Goal: Transaction & Acquisition: Purchase product/service

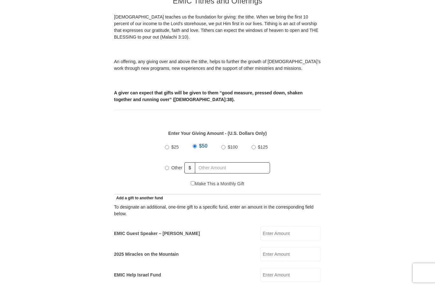
scroll to position [189, 0]
click at [182, 229] on label "EMIC Guest Speaker – [PERSON_NAME]" at bounding box center [157, 232] width 86 height 7
click at [260, 226] on input "EMIC Guest Speaker – [PERSON_NAME]" at bounding box center [290, 232] width 61 height 14
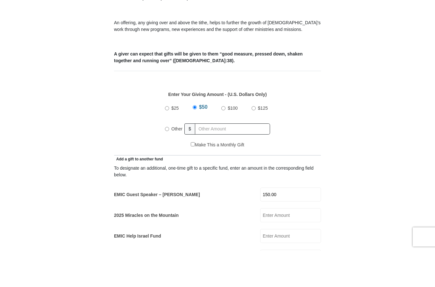
scroll to position [192, 0]
type input "1"
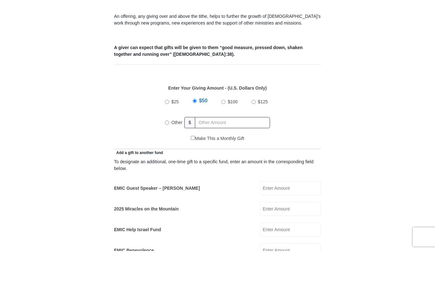
scroll to position [198, 0]
click at [167, 156] on input "Other" at bounding box center [167, 158] width 4 height 4
radio input "true"
click at [283, 212] on input "EMIC Guest Speaker – [PERSON_NAME]" at bounding box center [290, 219] width 61 height 14
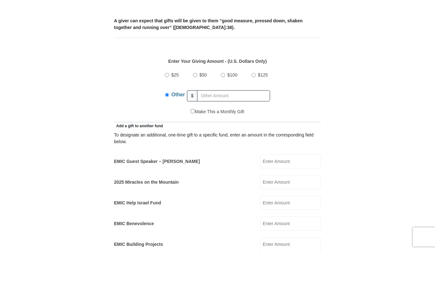
scroll to position [228, 0]
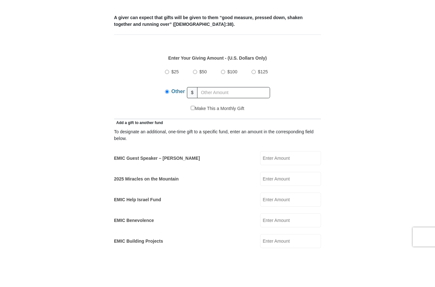
type input "0"
type input "300.00"
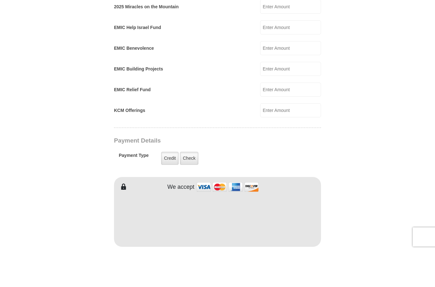
scroll to position [402, 0]
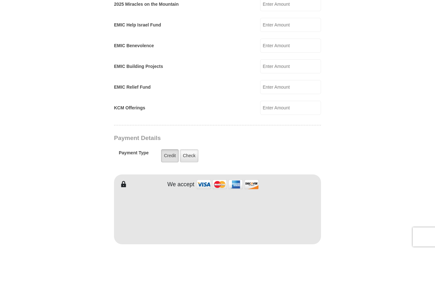
click at [172, 185] on label "Credit" at bounding box center [170, 191] width 18 height 13
click at [0, 0] on input "Credit" at bounding box center [0, 0] width 0 height 0
click at [169, 149] on label "Credit" at bounding box center [170, 155] width 18 height 13
click at [0, 0] on input "Credit" at bounding box center [0, 0] width 0 height 0
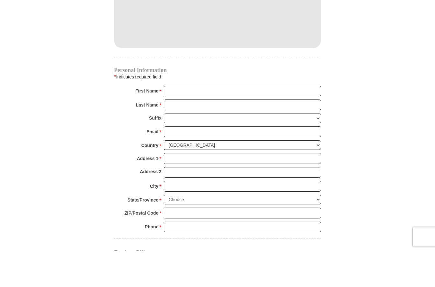
scroll to position [613, 0]
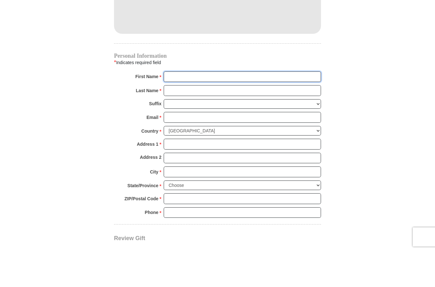
click at [187, 107] on input "First Name *" at bounding box center [242, 112] width 157 height 11
type input "[PERSON_NAME]"
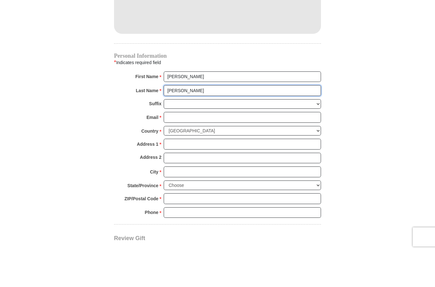
type input "[PERSON_NAME]"
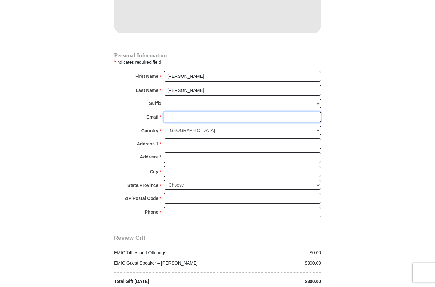
scroll to position [649, 0]
type input "[EMAIL_ADDRESS][DOMAIN_NAME]"
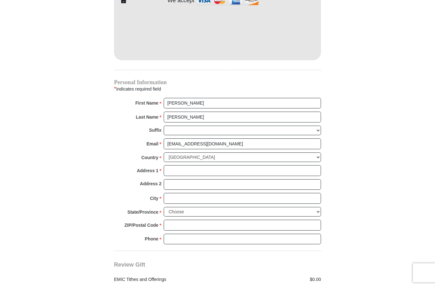
scroll to position [622, 0]
click at [183, 165] on input "Address 1 *" at bounding box center [242, 170] width 157 height 11
type input "[STREET_ADDRESS]"
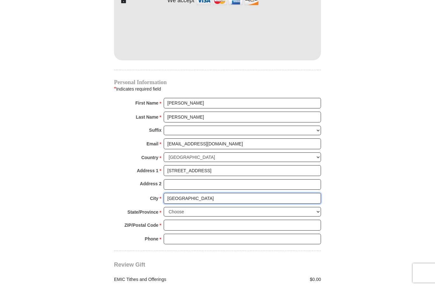
type input "[GEOGRAPHIC_DATA]"
select select "CT"
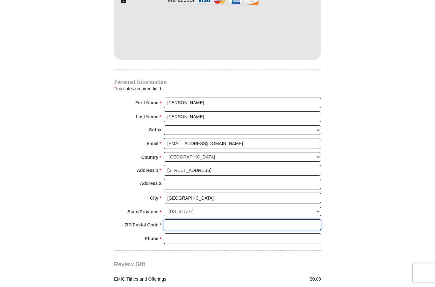
click at [173, 219] on input "ZIP/Postal Code *" at bounding box center [242, 224] width 157 height 11
click at [170, 219] on input "ZIP/Postal Code *" at bounding box center [242, 224] width 157 height 11
type input "06074"
click at [169, 233] on input "Phone * *" at bounding box center [242, 238] width 157 height 11
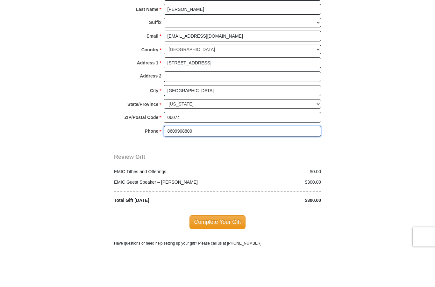
scroll to position [700, 0]
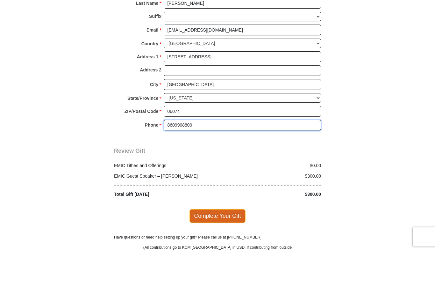
type input "8609908800"
click at [210, 245] on span "Complete Your Gift" at bounding box center [217, 251] width 56 height 13
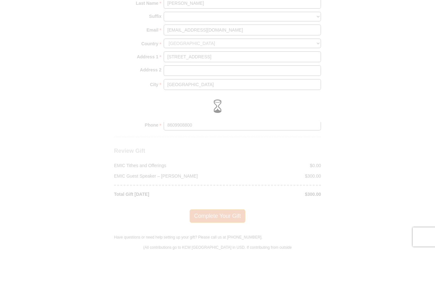
scroll to position [736, 0]
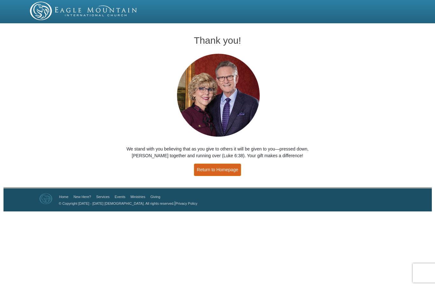
click at [221, 171] on link "Return to Homepage" at bounding box center [217, 169] width 47 height 12
